Goal: Transaction & Acquisition: Purchase product/service

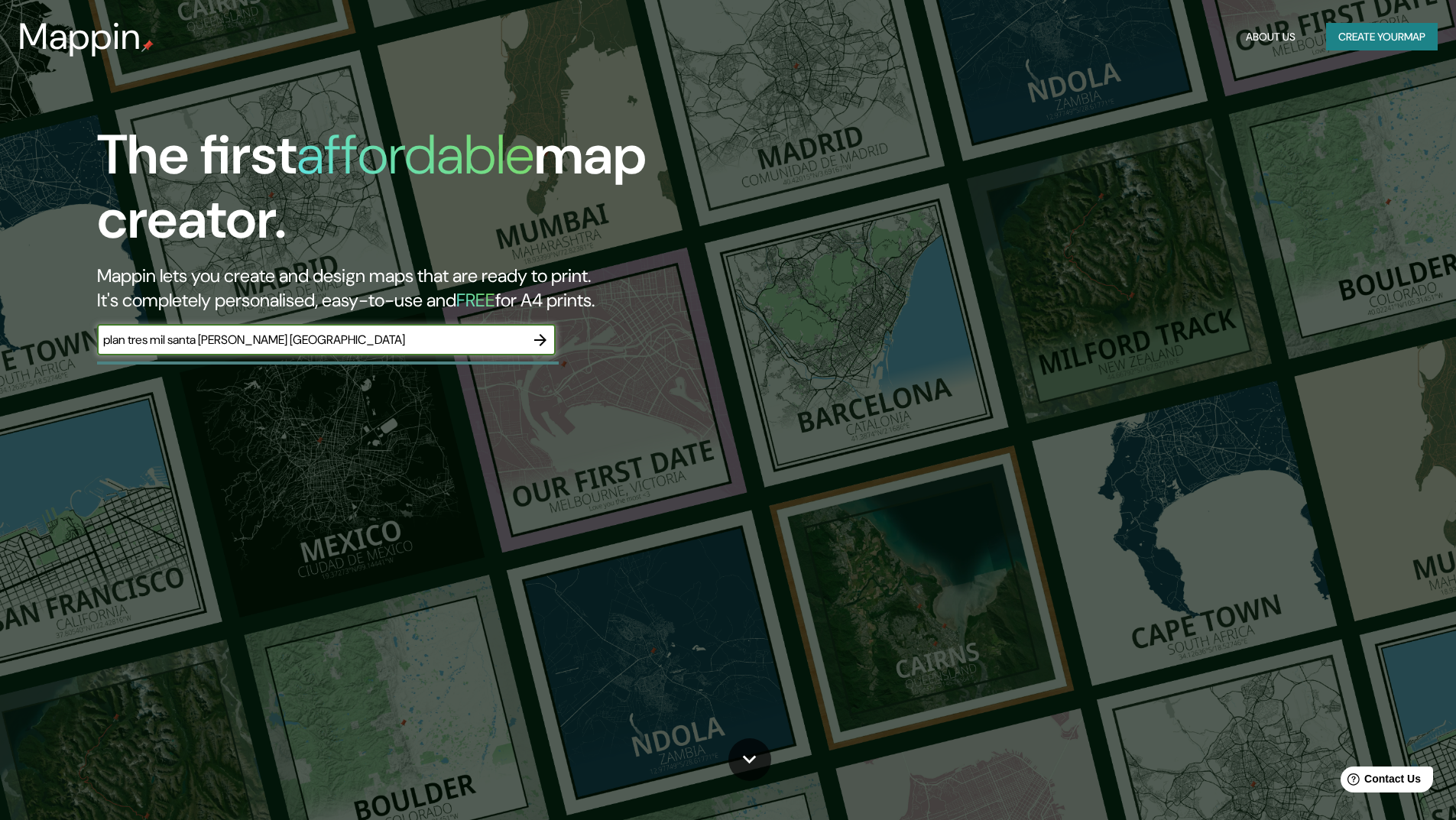
type input "plan tres mil santa [PERSON_NAME] [GEOGRAPHIC_DATA]"
click at [539, 337] on icon "button" at bounding box center [540, 339] width 18 height 18
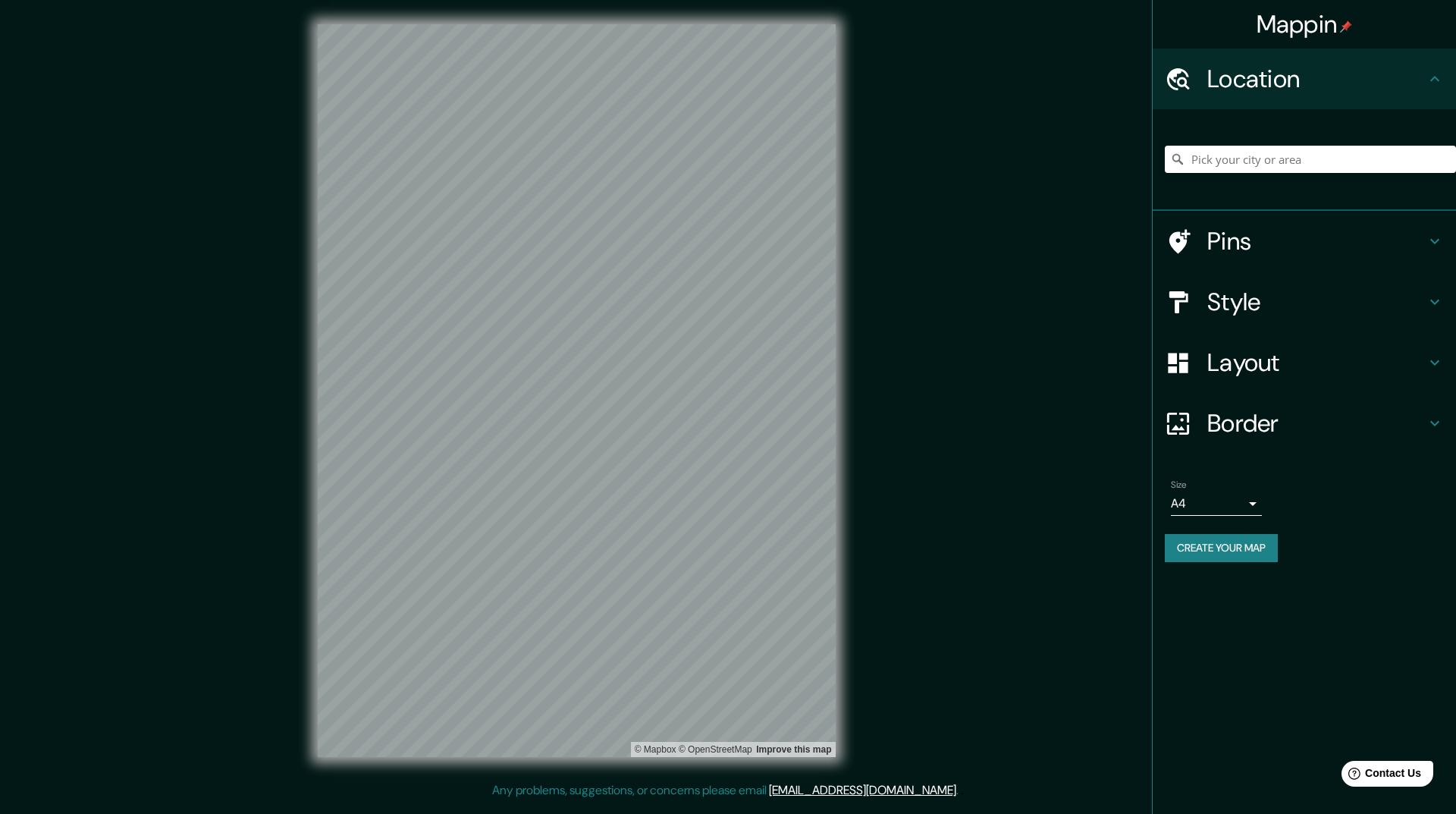
click at [529, 0] on html "Mappin Location Pins Style Layout Border Choose a border. Hint : you can make l…" at bounding box center [728, 407] width 1456 height 814
click at [839, 384] on div "© Mapbox © OpenStreetMap Improve this map" at bounding box center [577, 391] width 566 height 781
click at [805, 418] on div "© Mapbox © OpenStreetMap Improve this map" at bounding box center [577, 391] width 566 height 781
drag, startPoint x: 302, startPoint y: 485, endPoint x: 925, endPoint y: 440, distance: 624.6
click at [925, 440] on div "Mappin Location Pins Style Layout Border Choose a border. Hint : you can make l…" at bounding box center [728, 402] width 1456 height 805
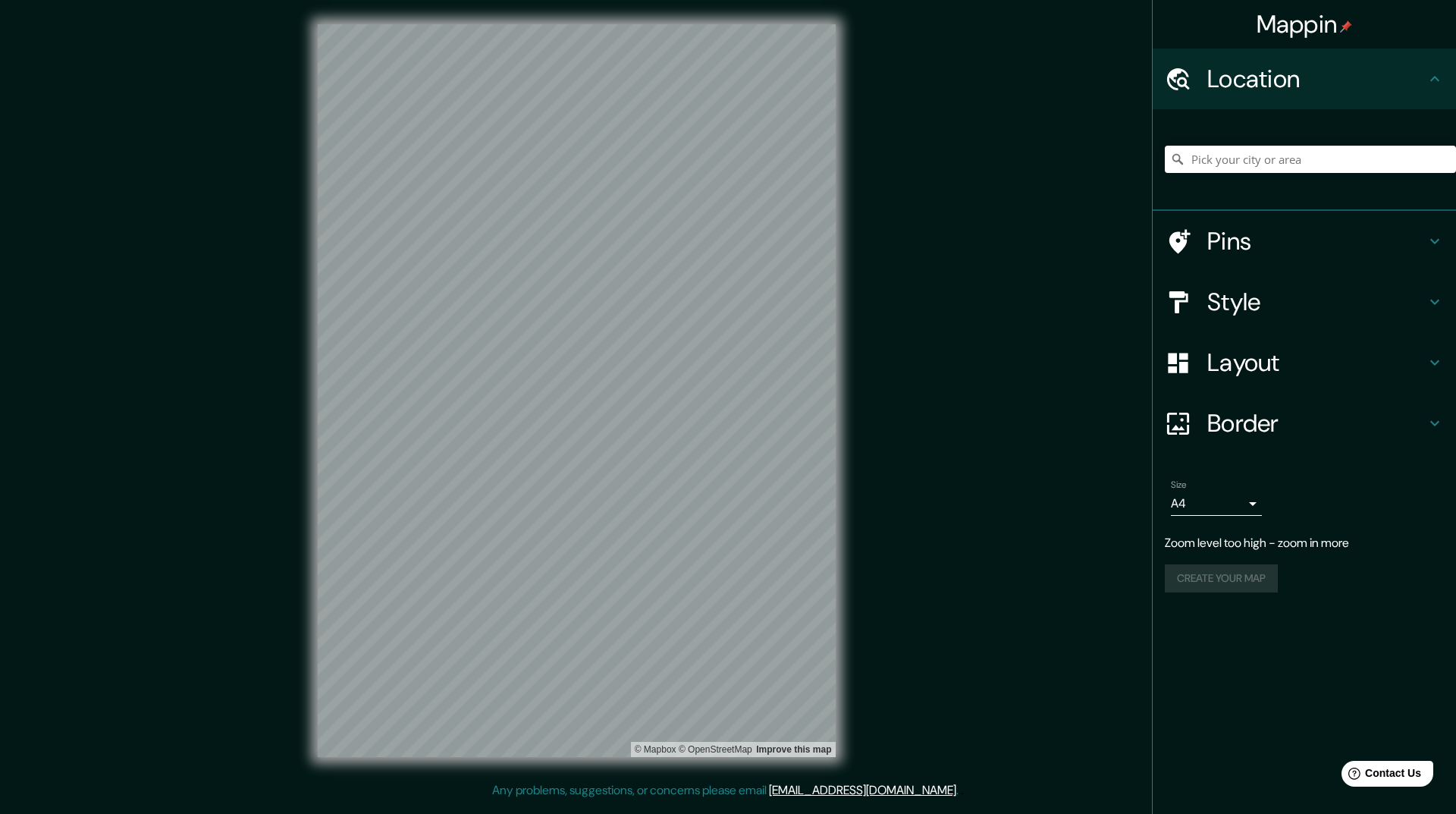
click at [843, 453] on div "© Mapbox © OpenStreetMap Improve this map" at bounding box center [577, 391] width 566 height 781
click at [1223, 161] on input "Pick your city or area" at bounding box center [1310, 160] width 291 height 28
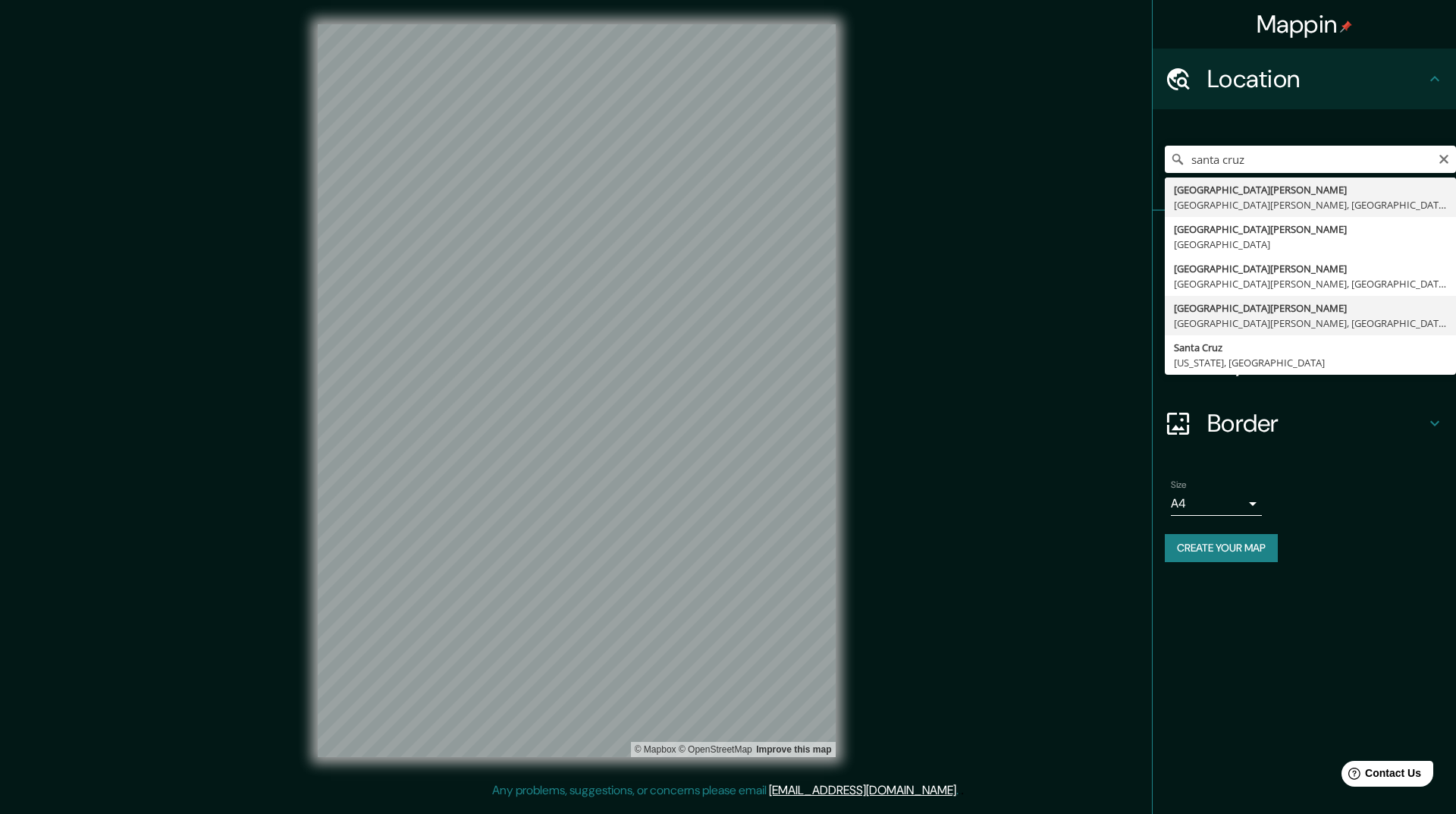
type input "[GEOGRAPHIC_DATA][PERSON_NAME], [GEOGRAPHIC_DATA][PERSON_NAME], [GEOGRAPHIC_DAT…"
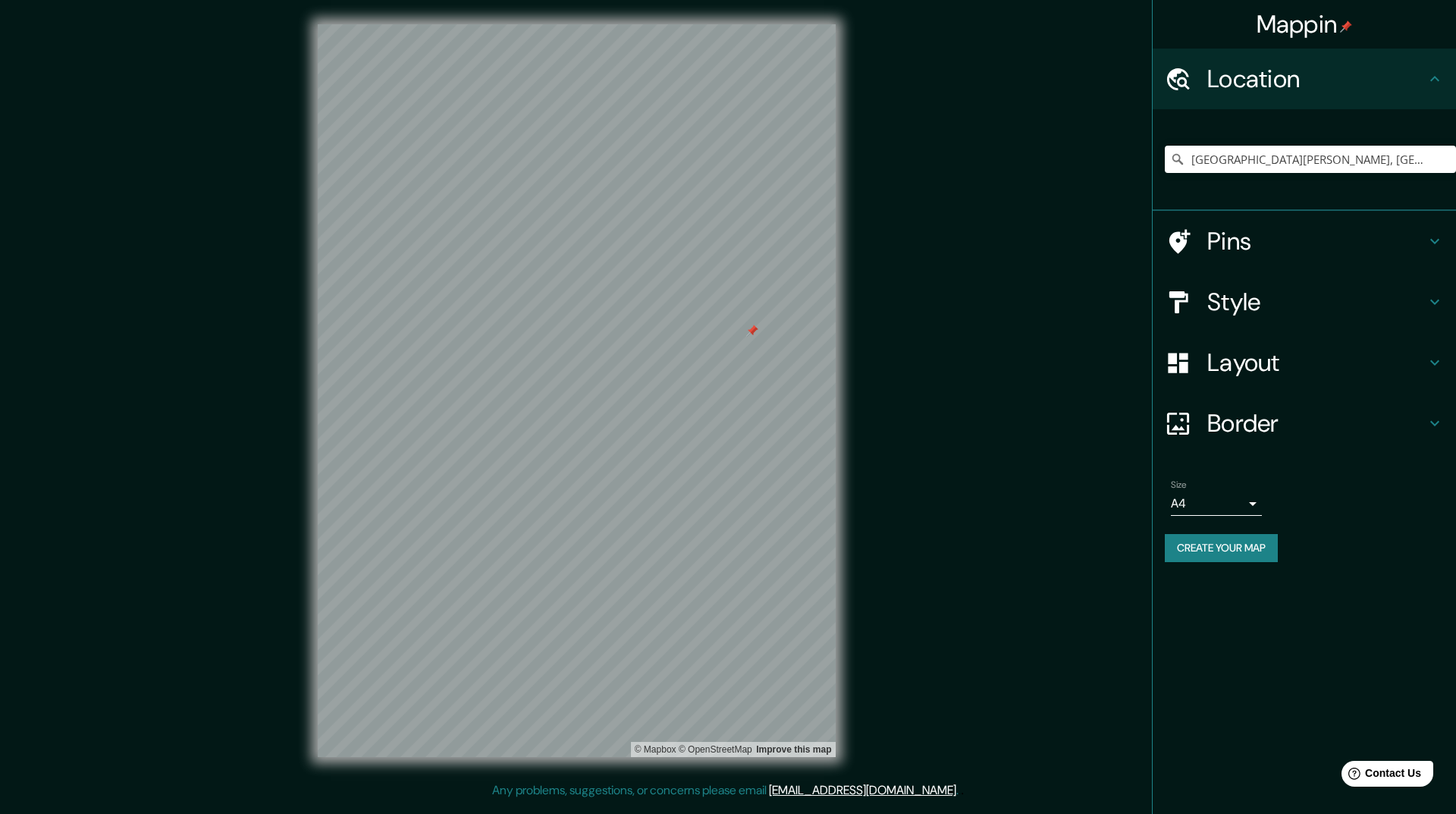
click at [754, 330] on div at bounding box center [752, 330] width 12 height 12
click at [1355, 313] on h4 "Style" at bounding box center [1316, 301] width 218 height 30
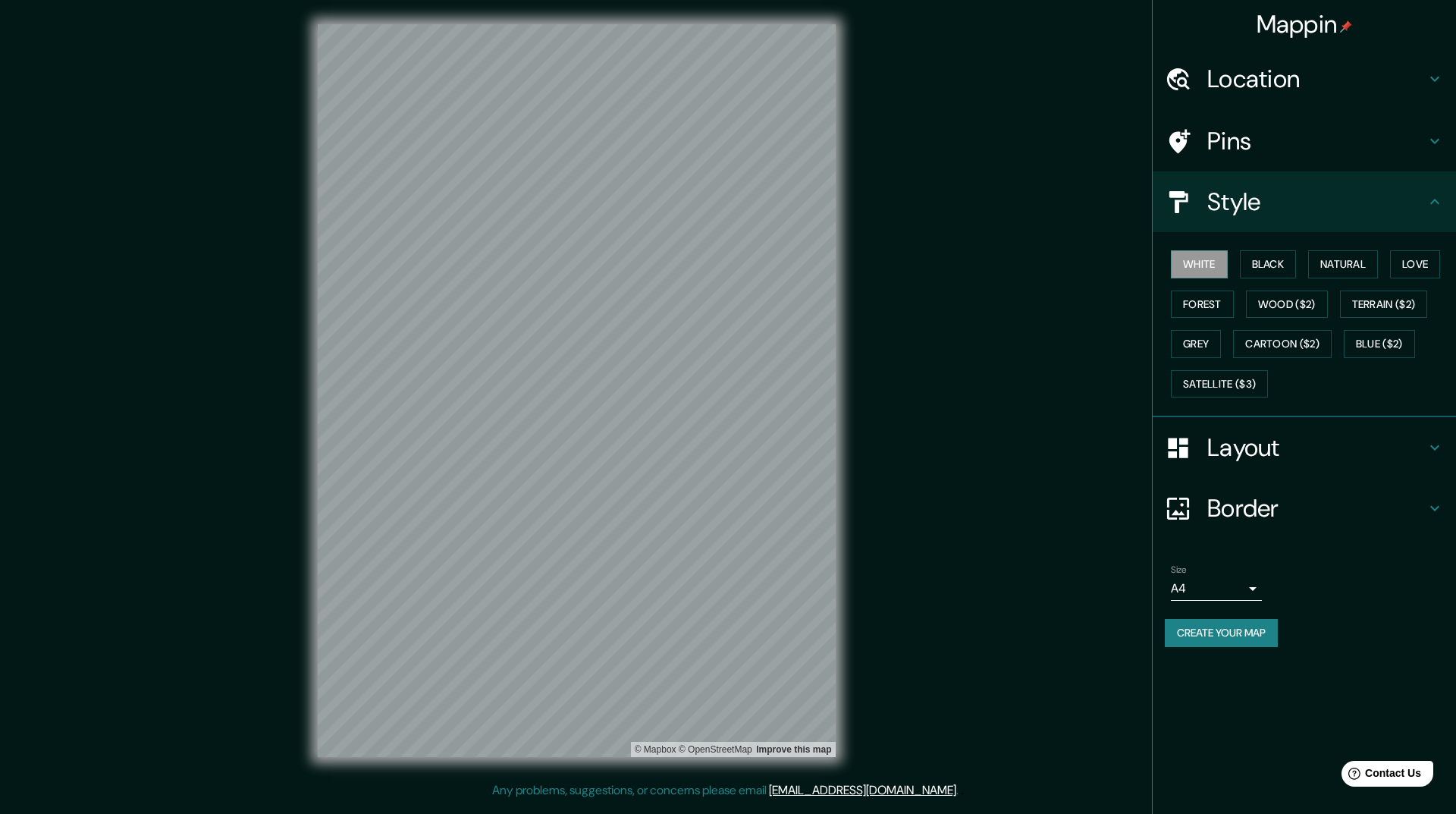
click at [1331, 214] on h4 "Style" at bounding box center [1316, 201] width 218 height 30
click at [1428, 208] on icon at bounding box center [1434, 202] width 18 height 18
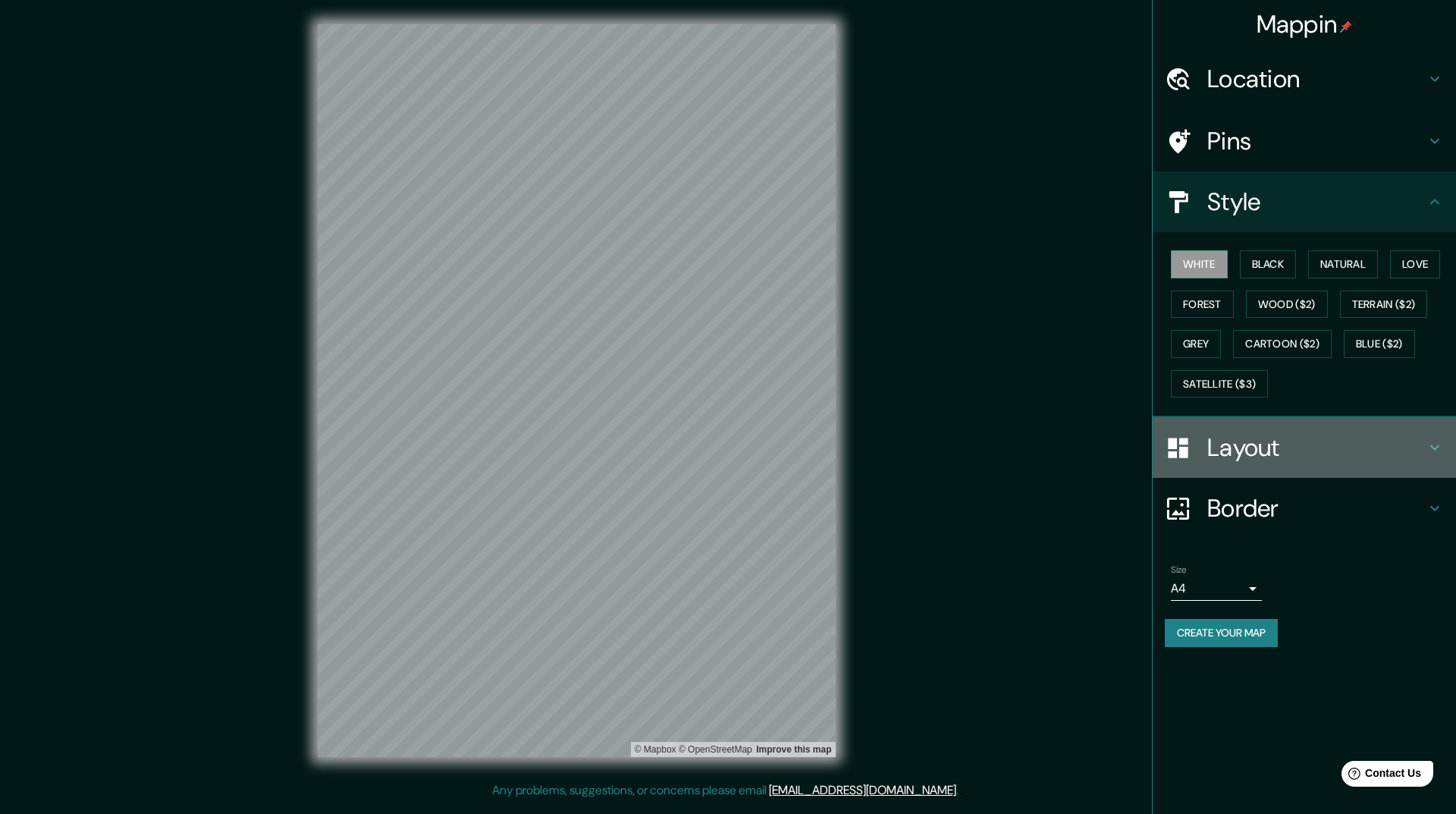
click at [1429, 444] on icon at bounding box center [1434, 447] width 18 height 18
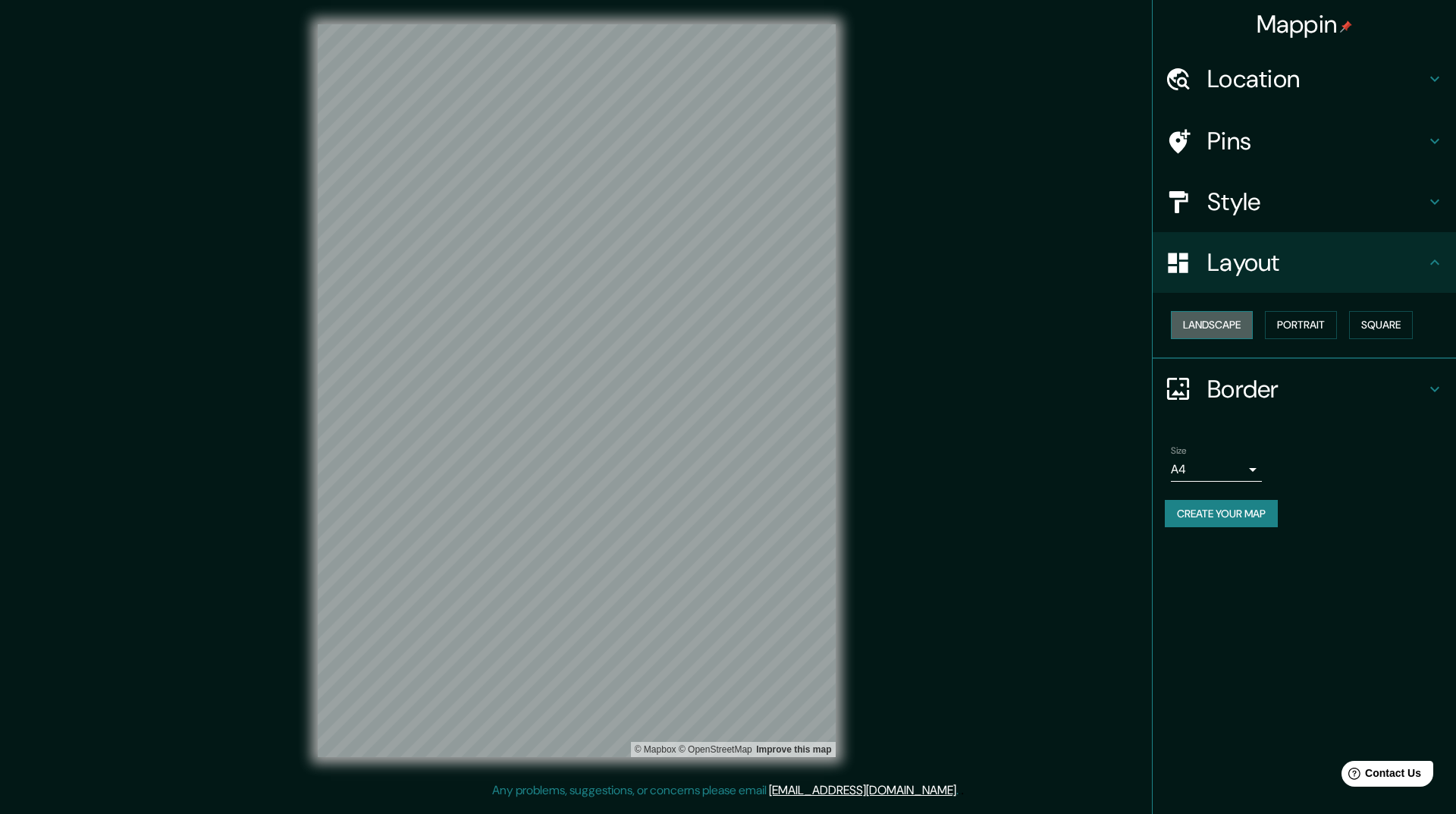
click at [1225, 327] on button "Landscape" at bounding box center [1211, 325] width 82 height 28
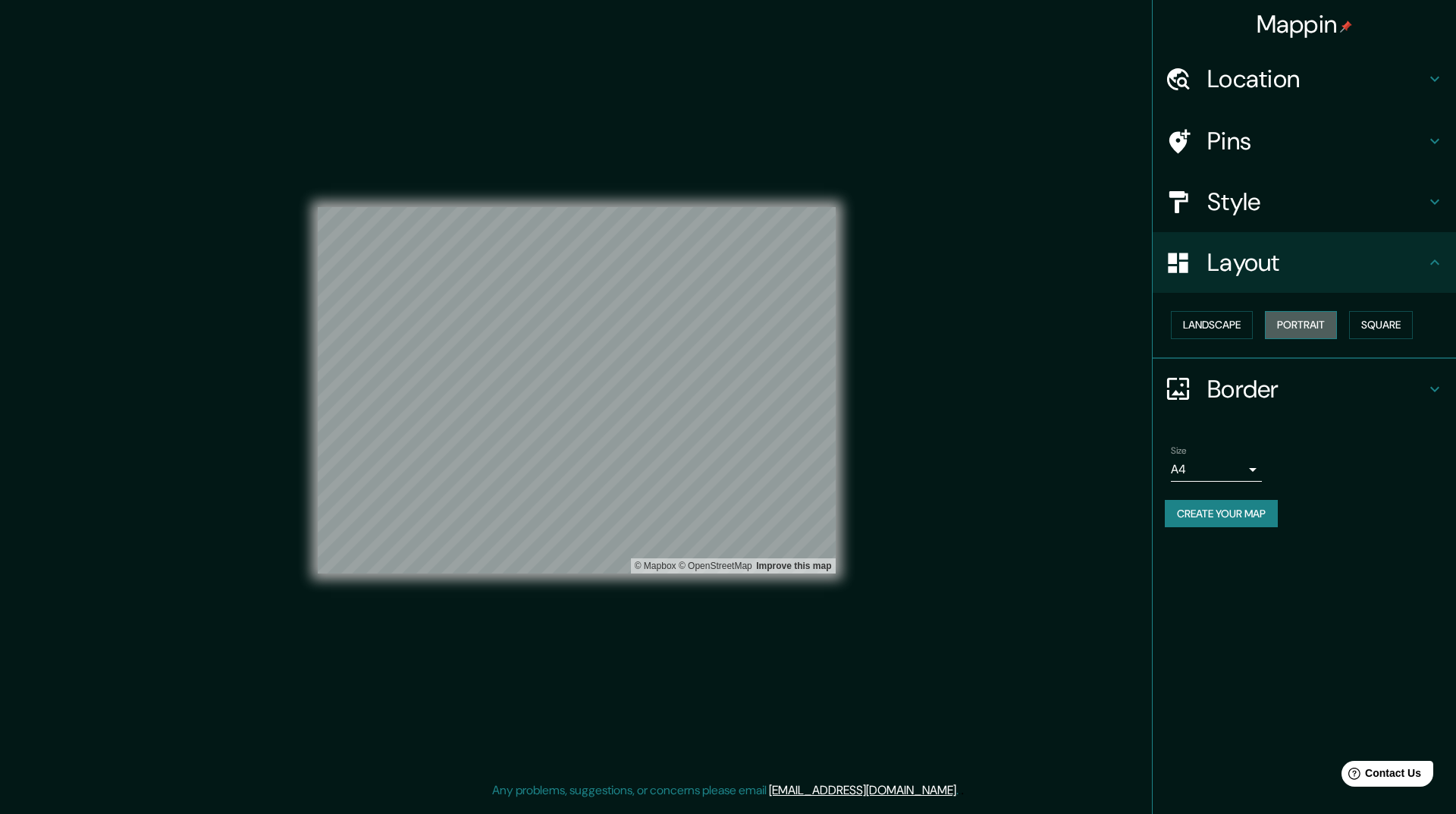
click at [1325, 327] on button "Portrait" at bounding box center [1301, 325] width 72 height 28
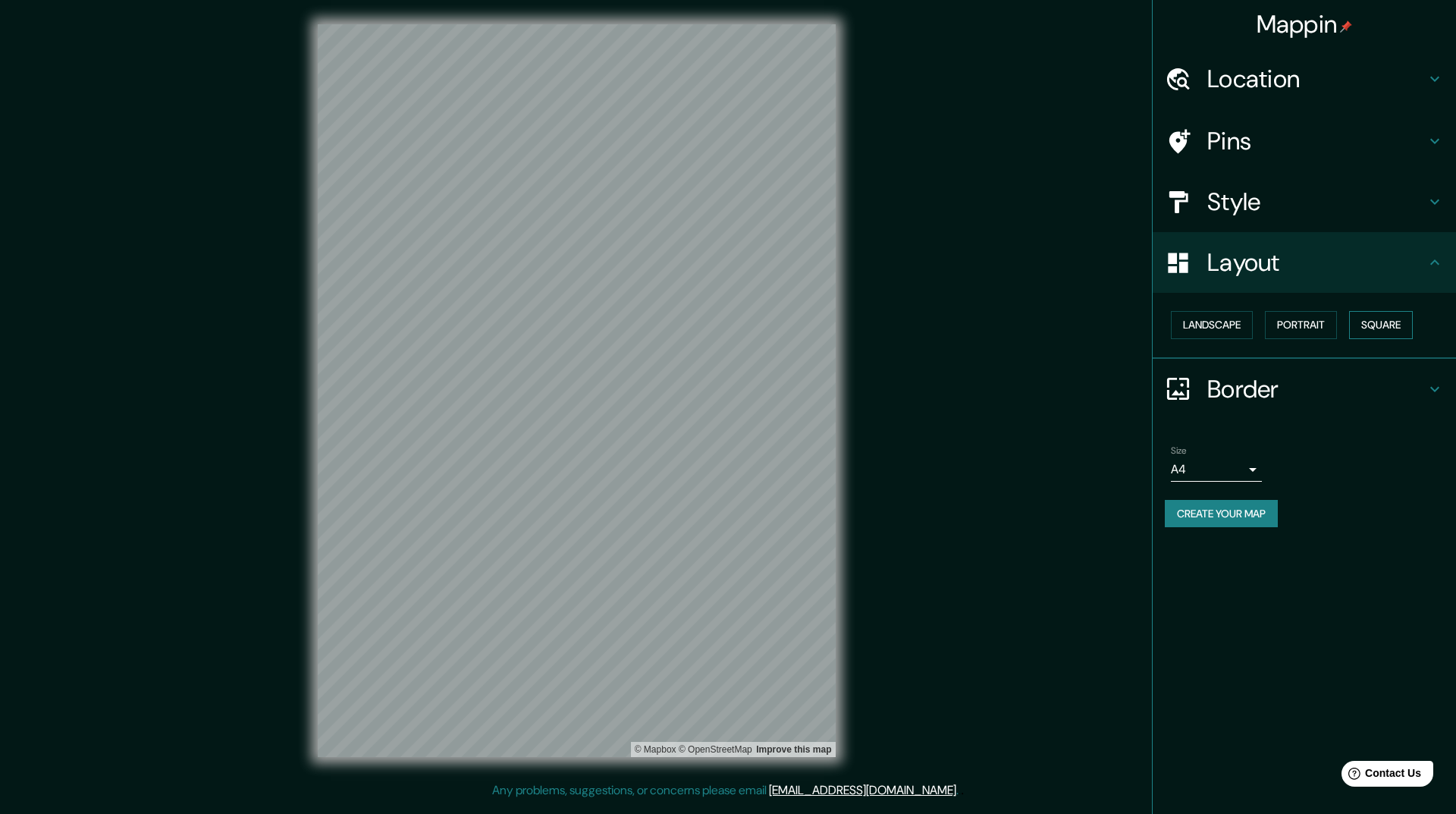
click at [1405, 322] on button "Square" at bounding box center [1380, 325] width 63 height 28
